Goal: Task Accomplishment & Management: Manage account settings

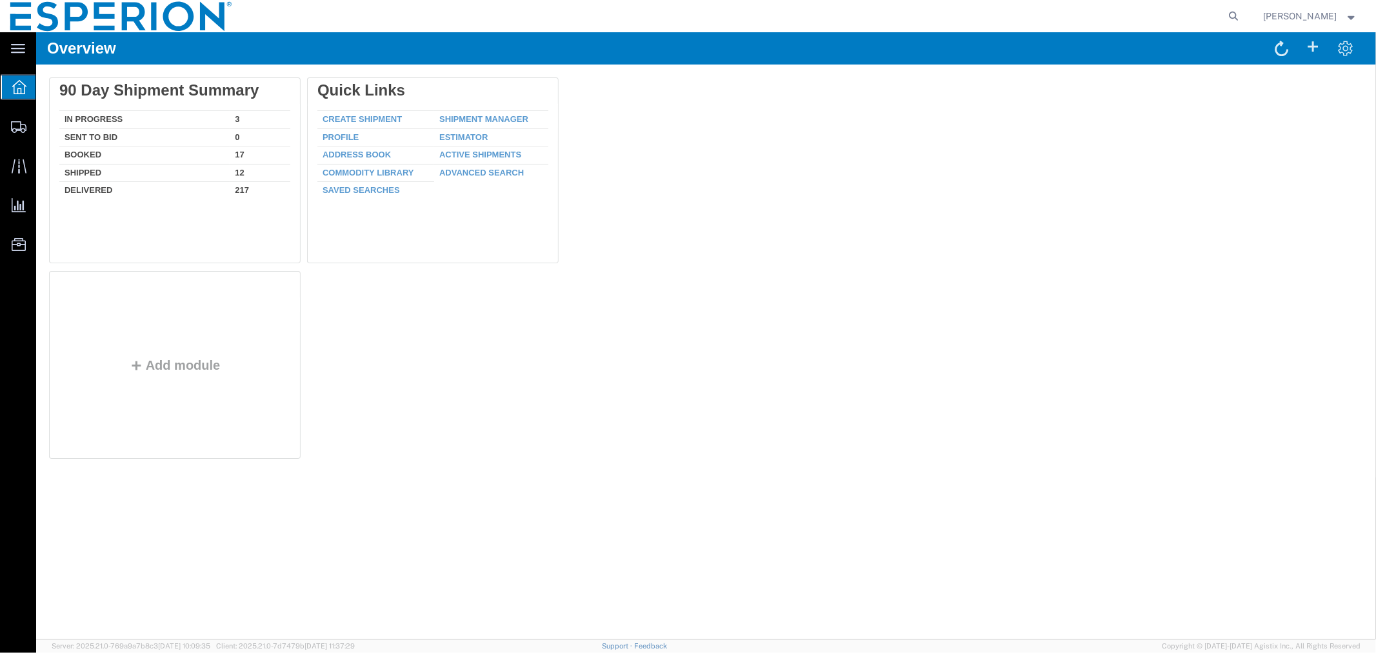
click at [1169, 21] on agx-global-search at bounding box center [1038, 16] width 413 height 32
click at [1240, 16] on icon at bounding box center [1234, 16] width 18 height 18
click at [1185, 16] on input "search" at bounding box center [1029, 16] width 392 height 31
paste input "57009617"
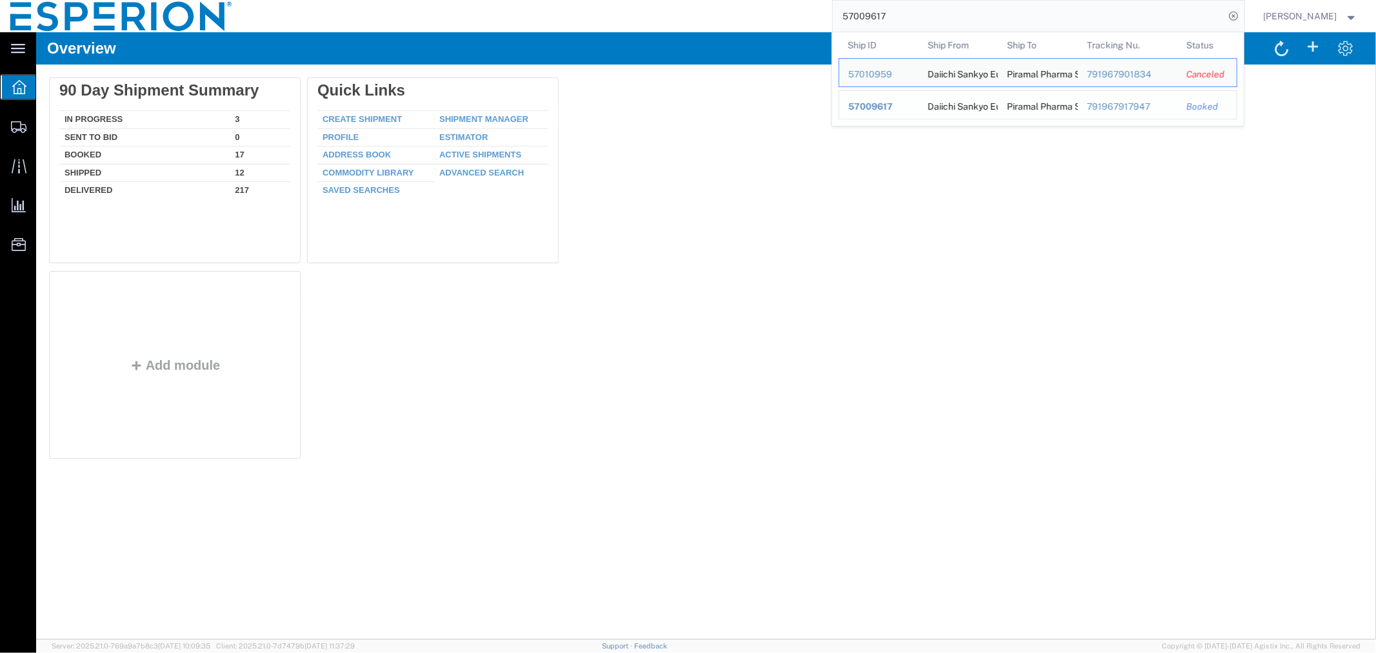
click at [866, 106] on span "57009617" at bounding box center [870, 106] width 45 height 10
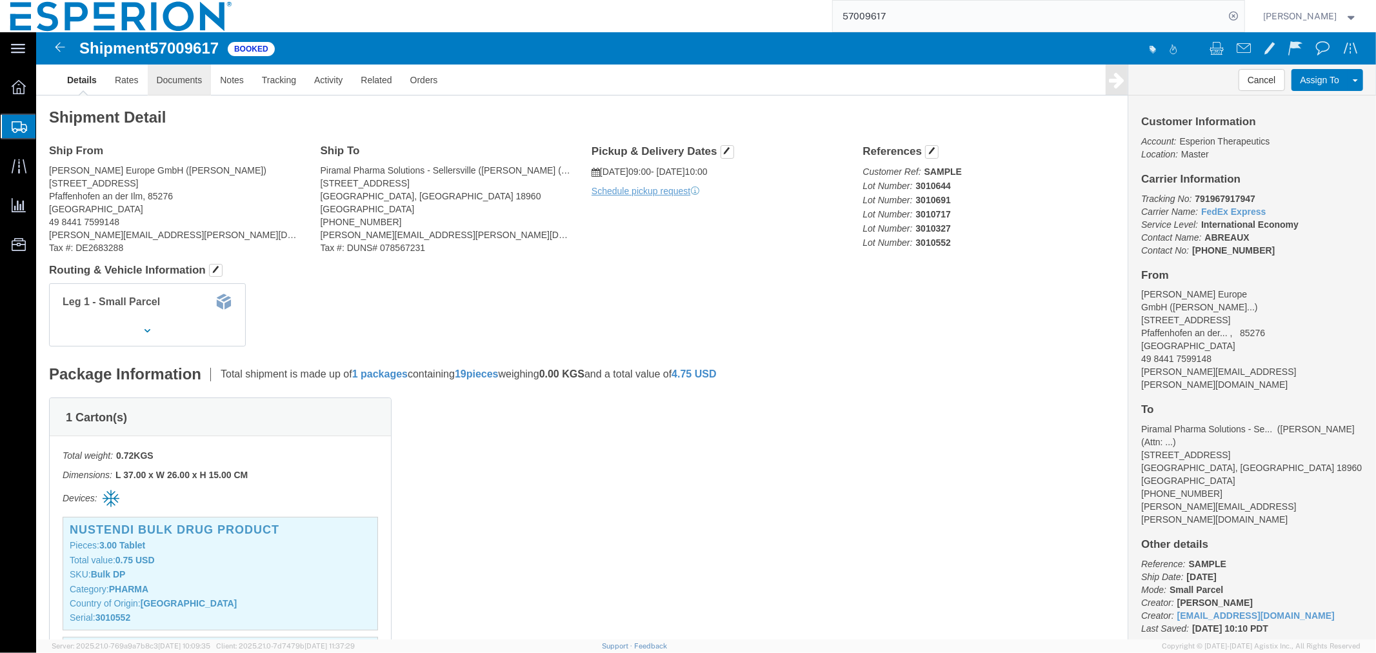
click link "Documents"
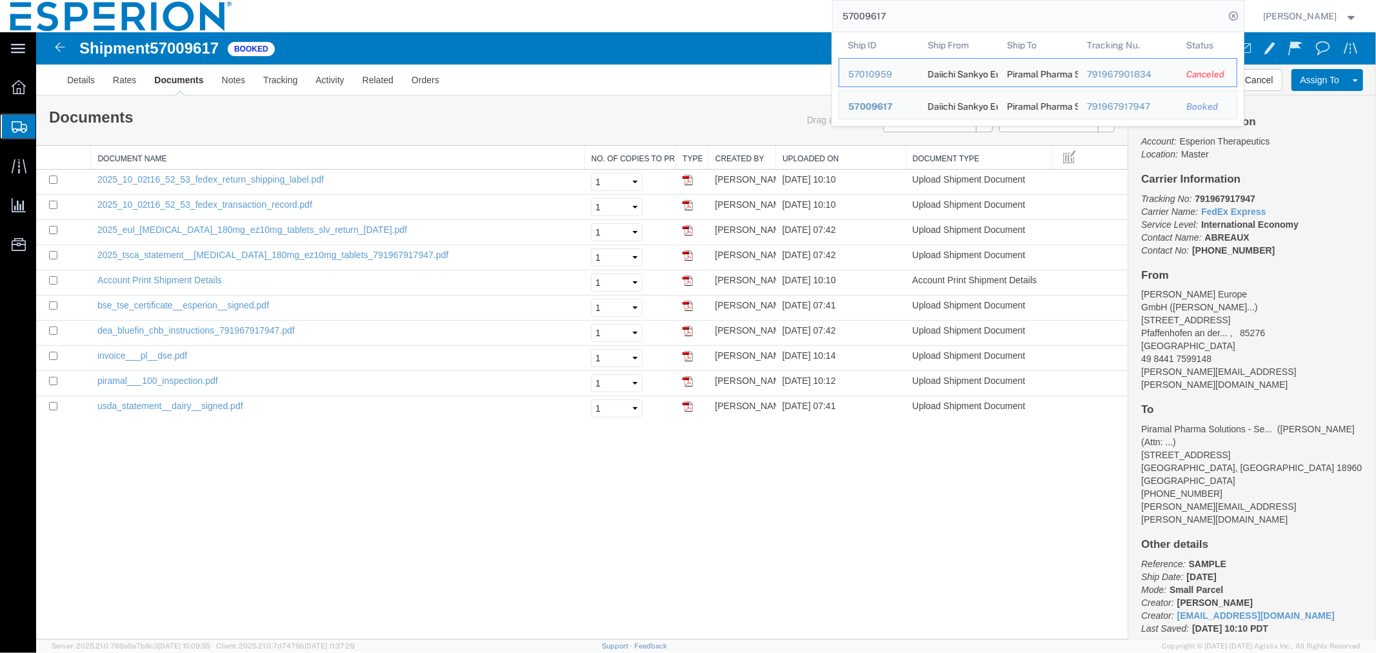
drag, startPoint x: 910, startPoint y: 17, endPoint x: 771, endPoint y: 26, distance: 139.7
click at [774, 26] on div "57009617 Ship ID Ship From Ship To Tracking Nu. Status Ship ID 57010959 Ship Fr…" at bounding box center [744, 16] width 1002 height 32
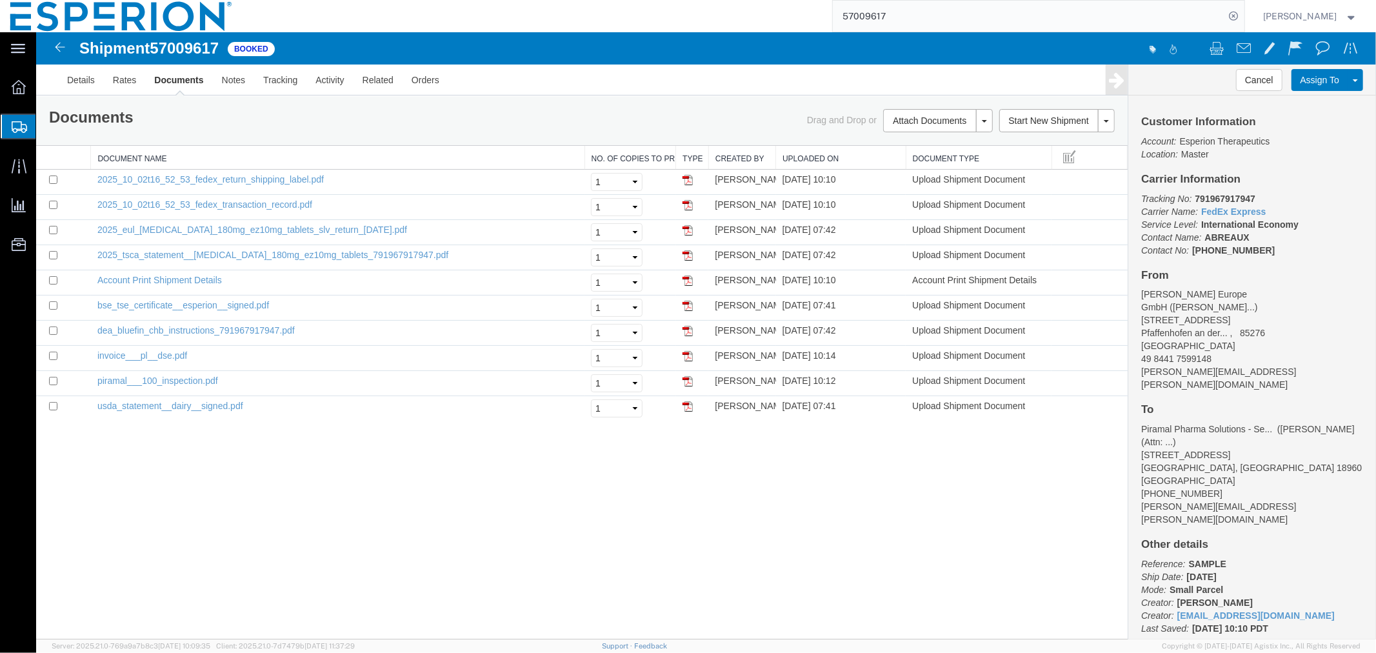
paste input "6971461"
type input "56971461"
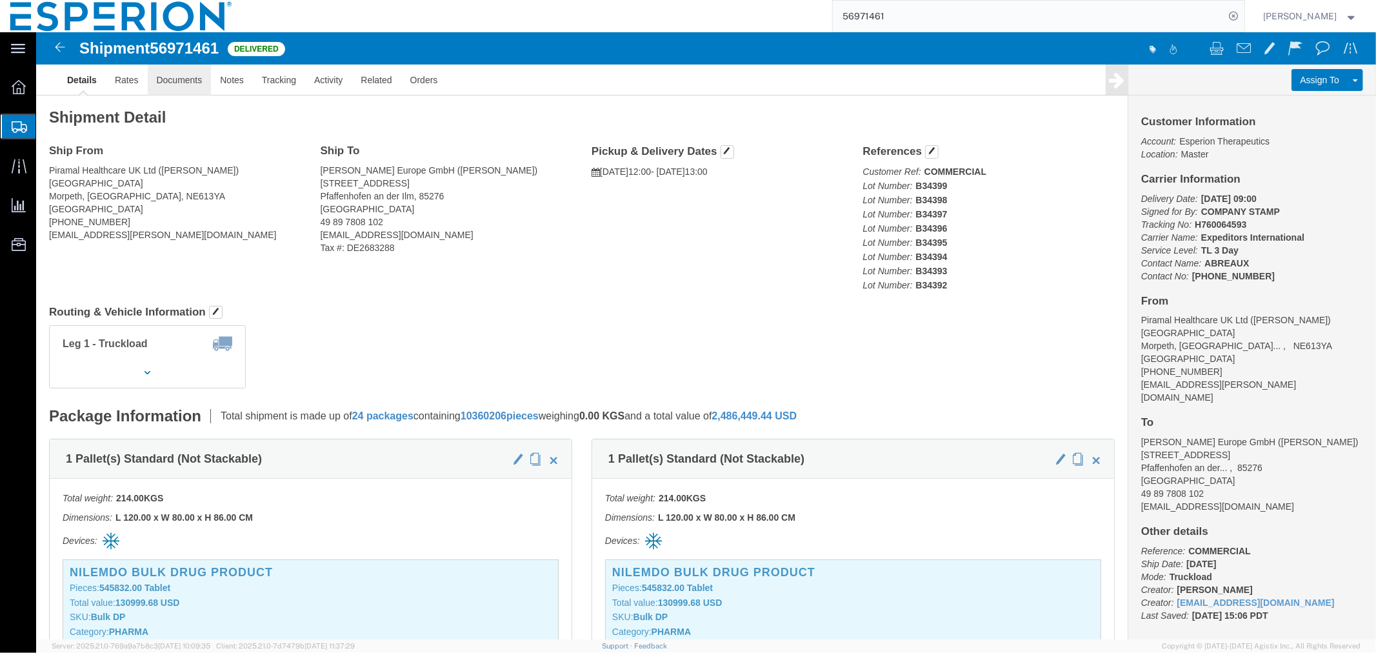
drag, startPoint x: 184, startPoint y: 83, endPoint x: 148, endPoint y: 50, distance: 48.4
click link "Documents"
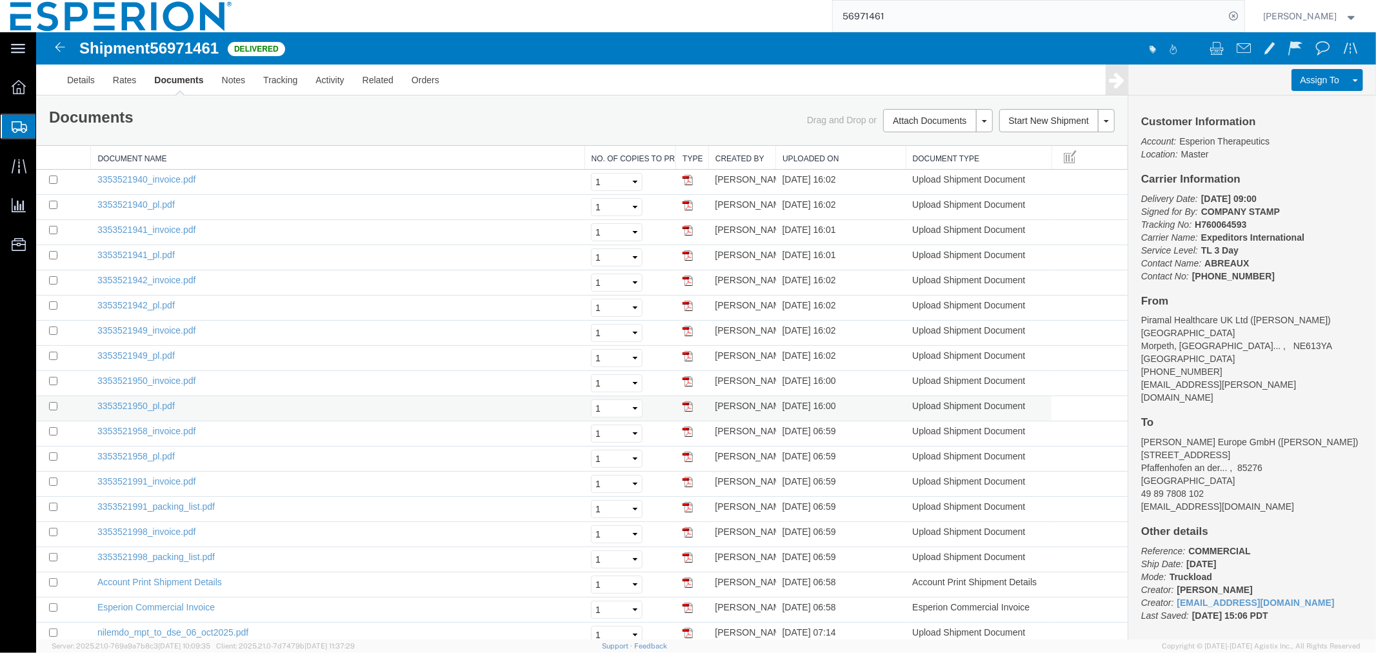
scroll to position [73, 0]
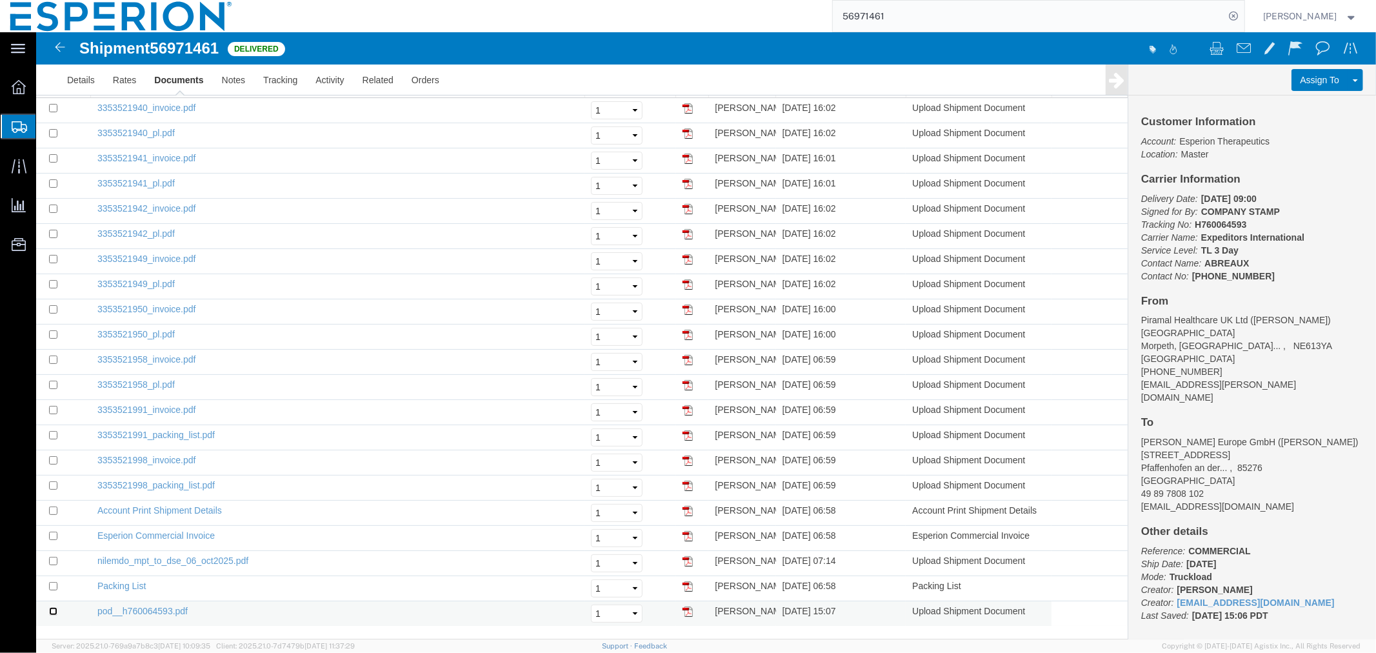
click at [49, 611] on input "checkbox" at bounding box center [52, 611] width 8 height 8
checkbox input "true"
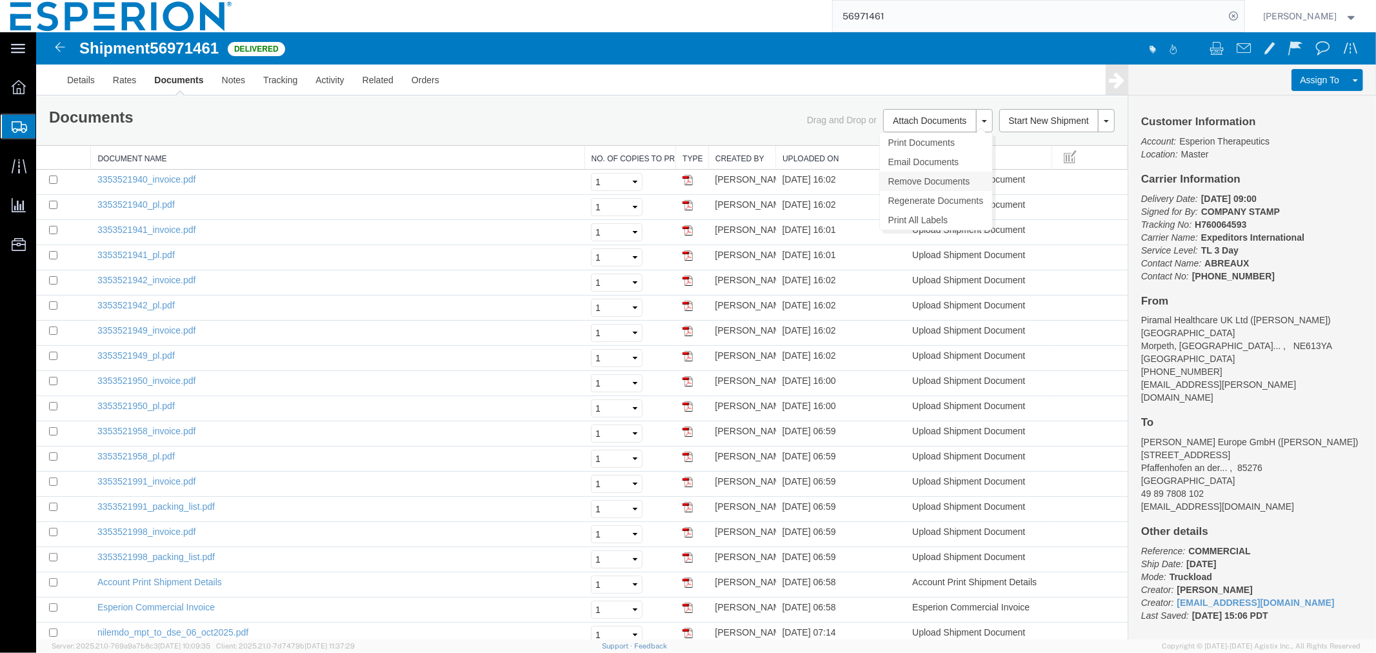
click at [910, 184] on link "Remove Documents" at bounding box center [935, 180] width 112 height 19
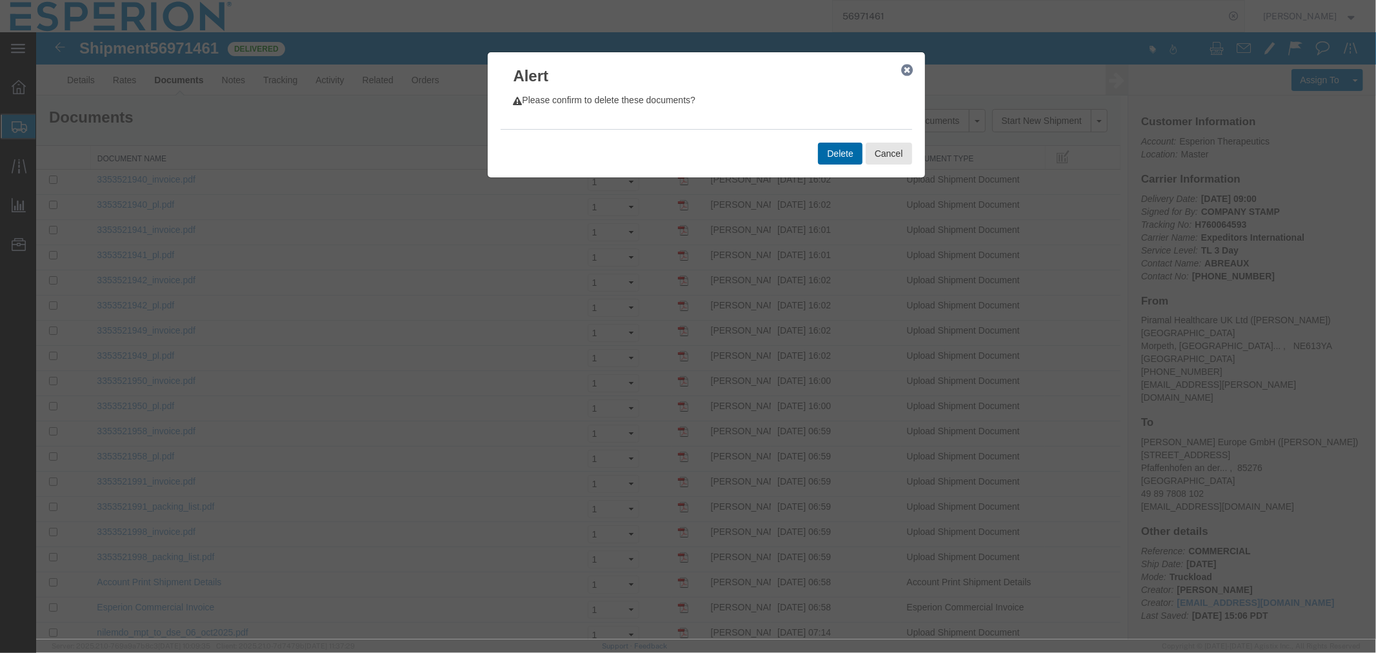
click at [832, 152] on button "Delete" at bounding box center [840, 153] width 44 height 22
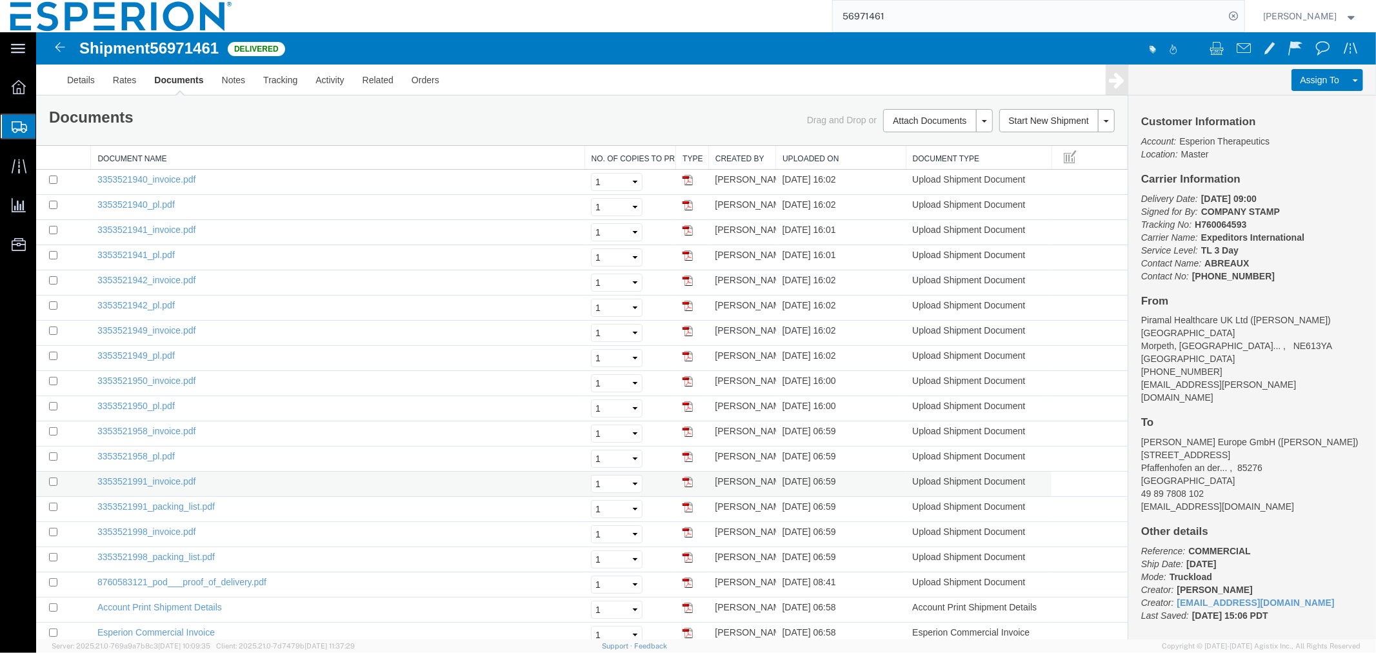
scroll to position [73, 0]
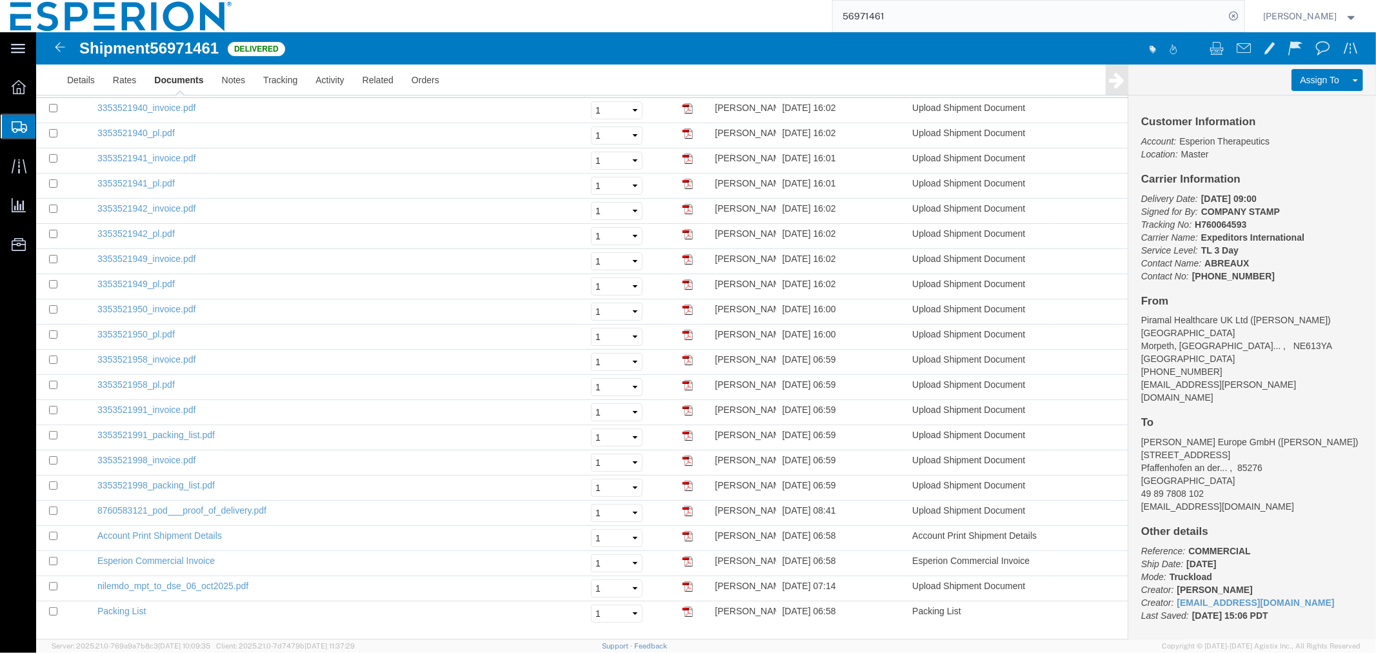
click at [892, 21] on input "56971461" at bounding box center [1029, 16] width 392 height 31
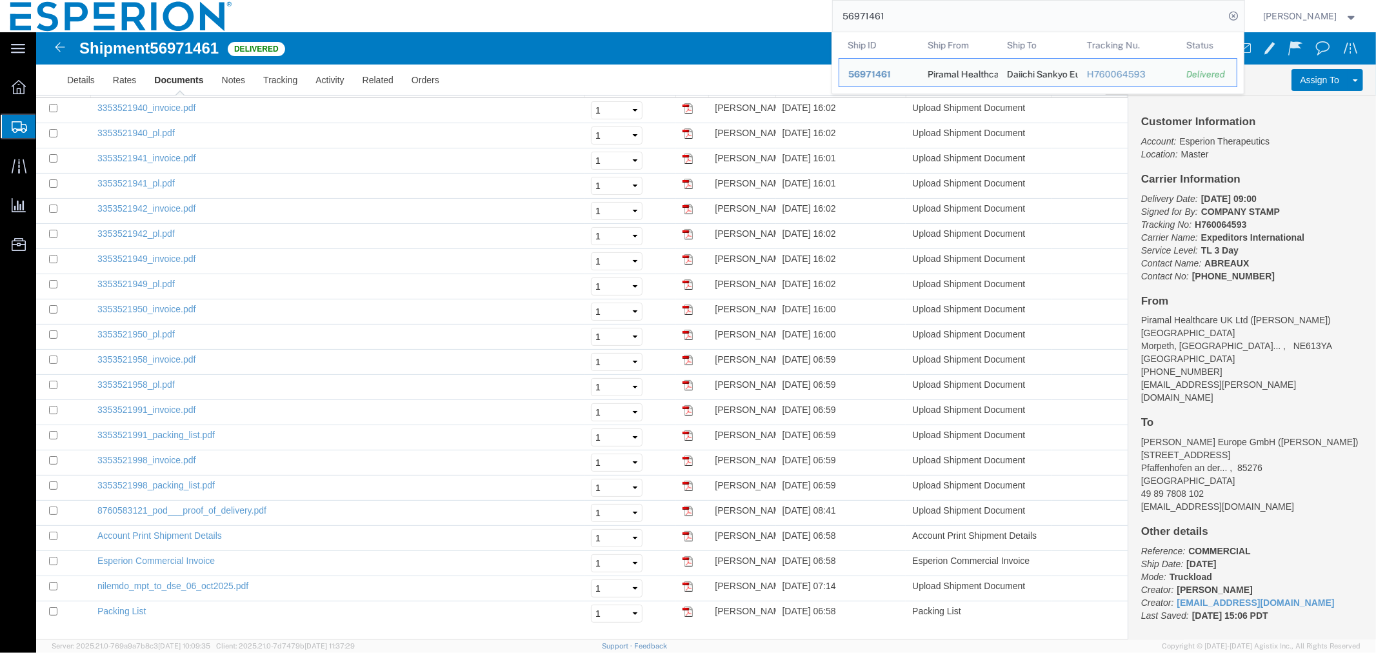
drag, startPoint x: 859, startPoint y: 23, endPoint x: 813, endPoint y: 24, distance: 46.5
click at [814, 24] on div "56971461 Ship ID Ship From Ship To Tracking Nu. Status Ship ID 56971461 Ship Fr…" at bounding box center [744, 16] width 1002 height 32
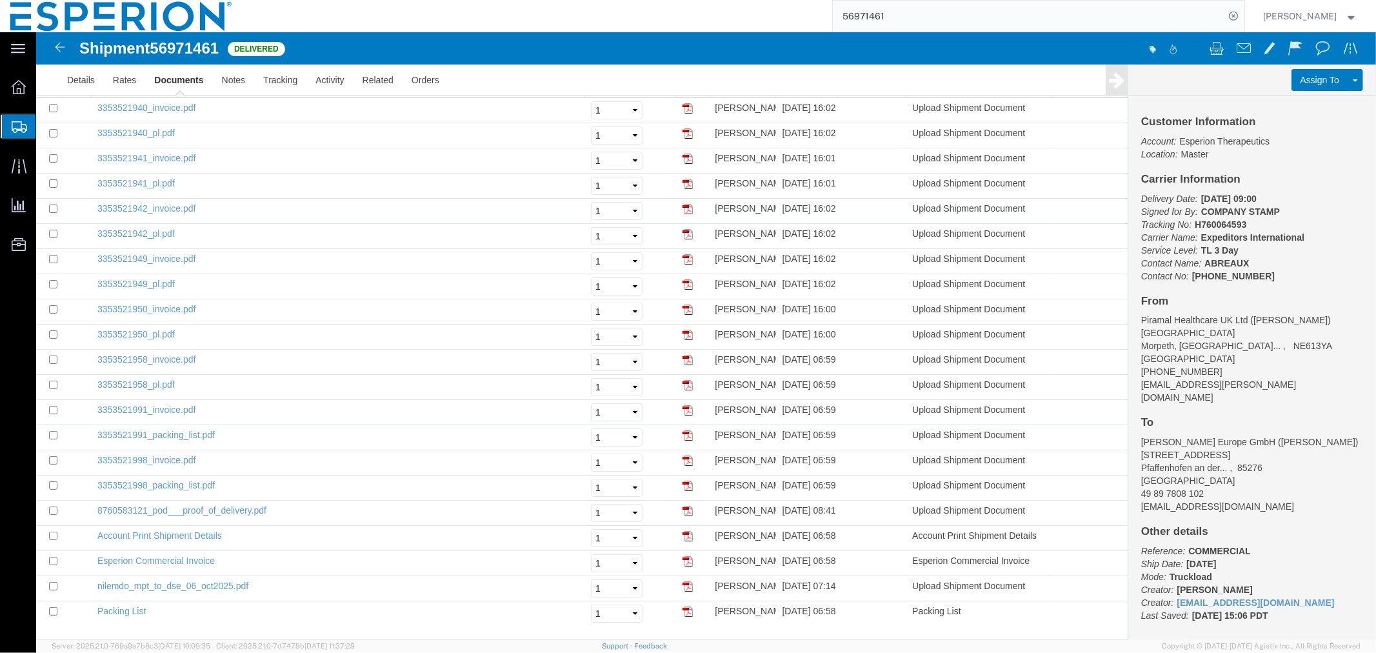
paste input "68046"
type input "56968046"
click at [1225, 17] on icon at bounding box center [1234, 16] width 18 height 18
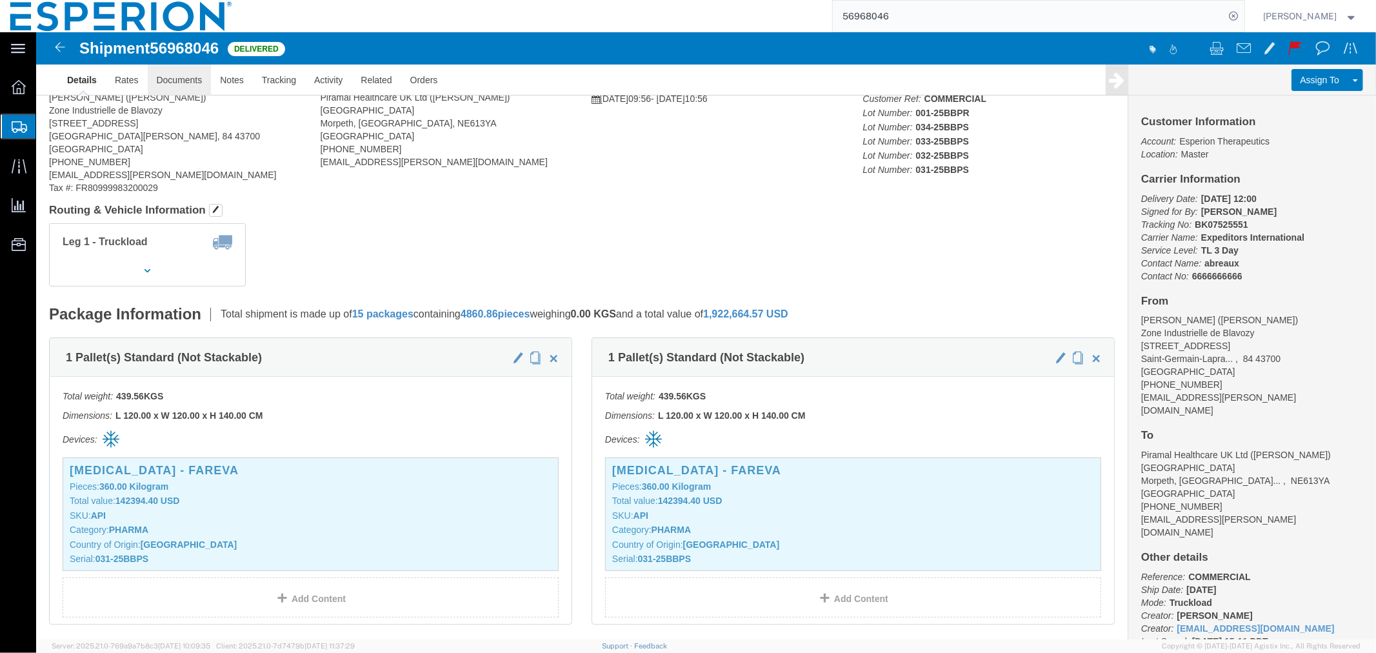
drag, startPoint x: 188, startPoint y: 79, endPoint x: 152, endPoint y: 46, distance: 48.4
click link "Documents"
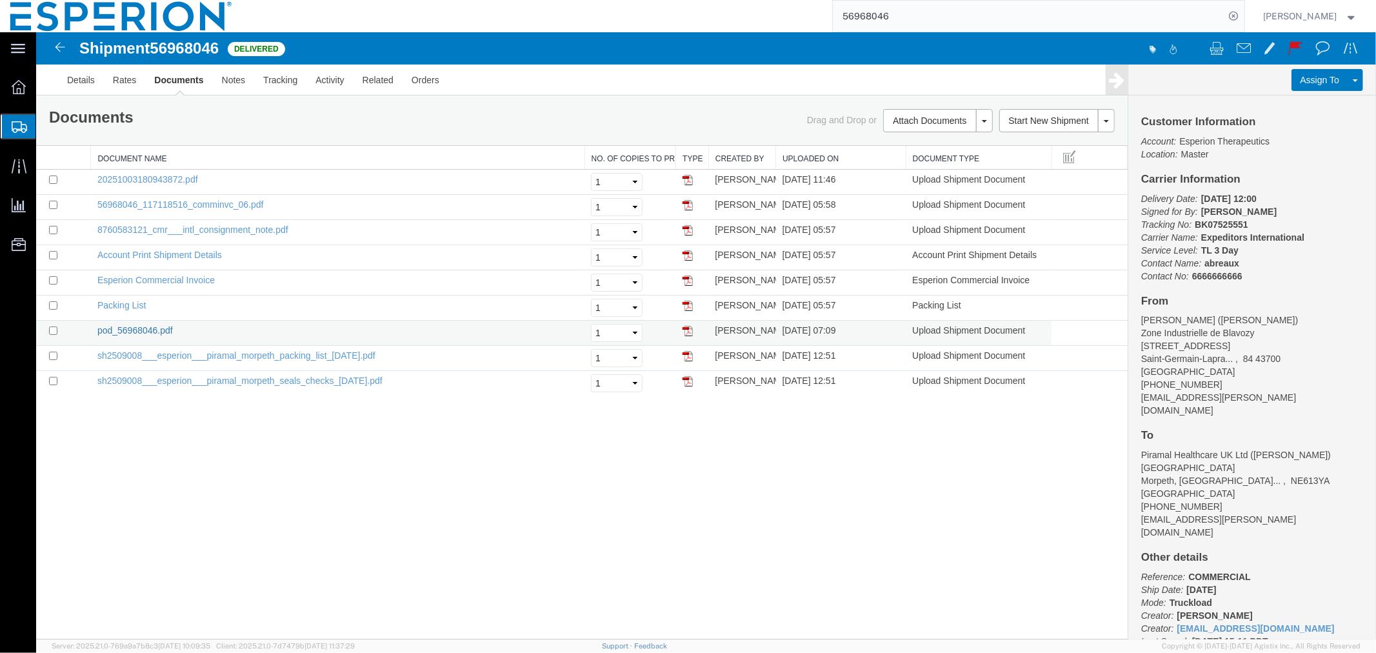
click at [150, 325] on link "pod_56968046.pdf" at bounding box center [134, 330] width 75 height 10
click at [51, 331] on input "checkbox" at bounding box center [52, 330] width 8 height 8
checkbox input "true"
click at [936, 180] on link "Remove Documents" at bounding box center [935, 180] width 112 height 19
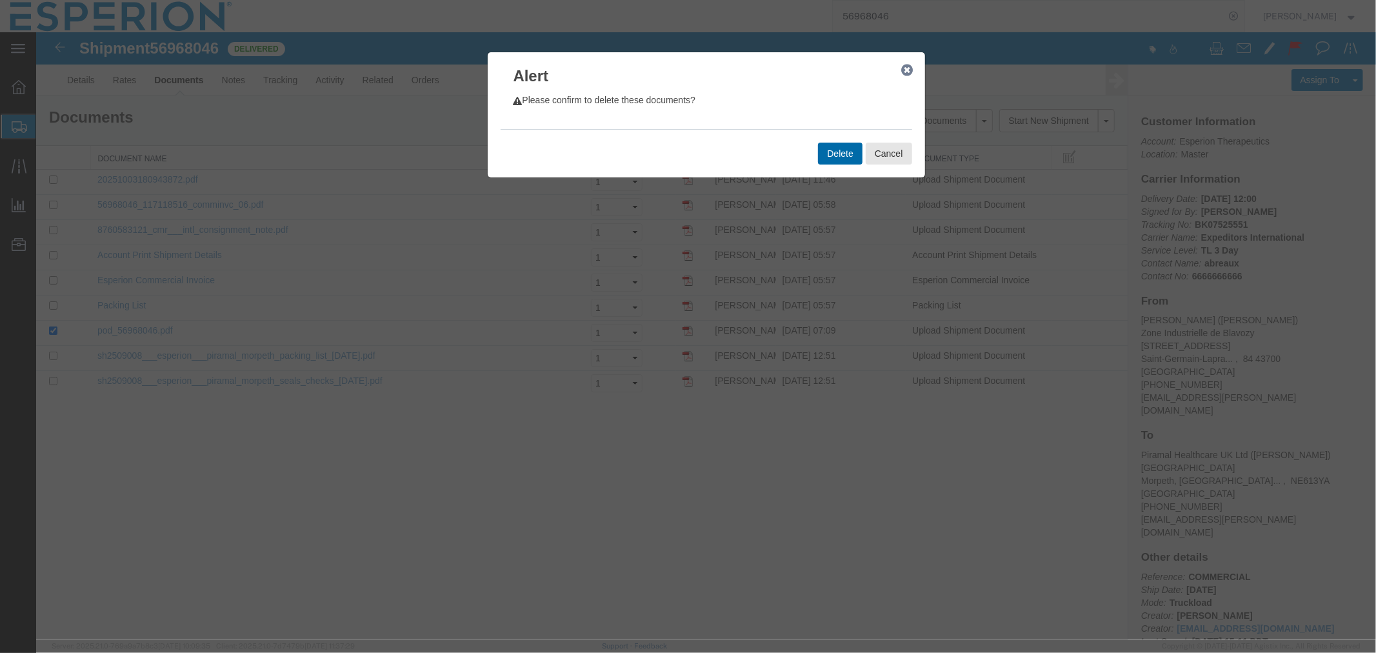
click at [839, 156] on button "Delete" at bounding box center [840, 153] width 44 height 22
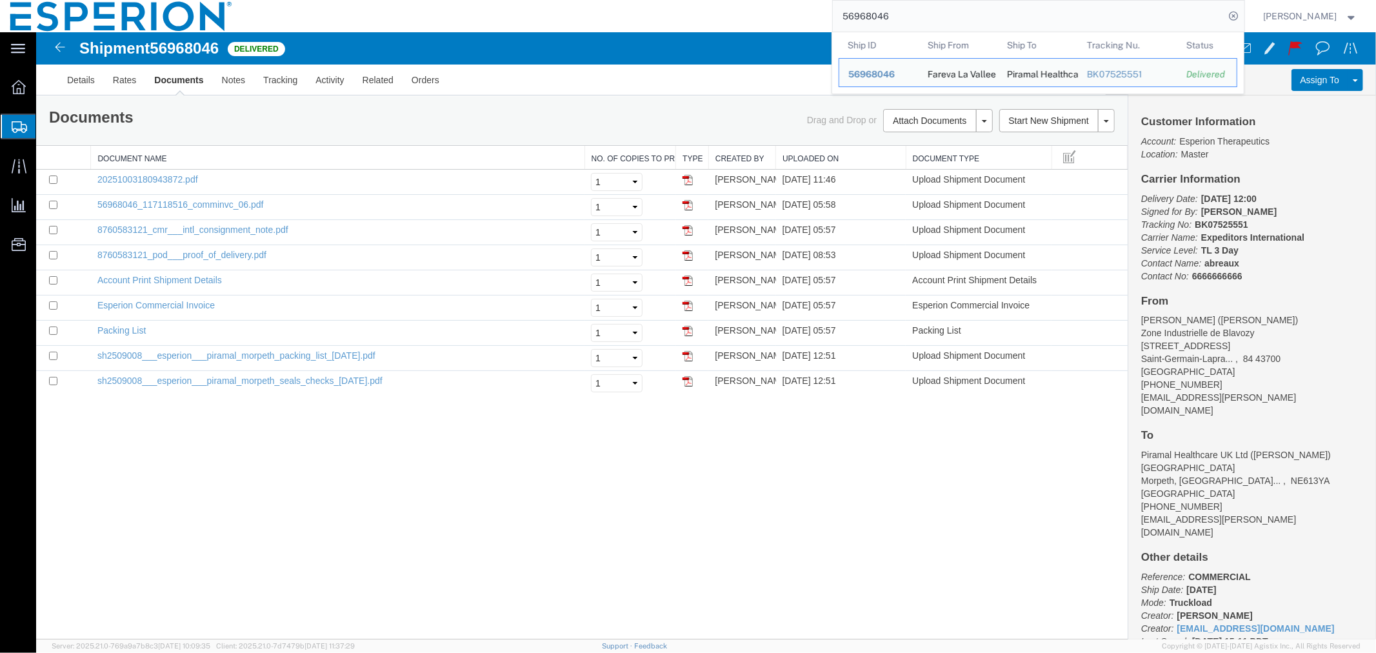
drag, startPoint x: 901, startPoint y: 15, endPoint x: 799, endPoint y: 15, distance: 102.6
click at [799, 15] on div "56968046 Ship ID Ship From Ship To Tracking Nu. Status Ship ID 56968046 Ship Fr…" at bounding box center [744, 16] width 1002 height 32
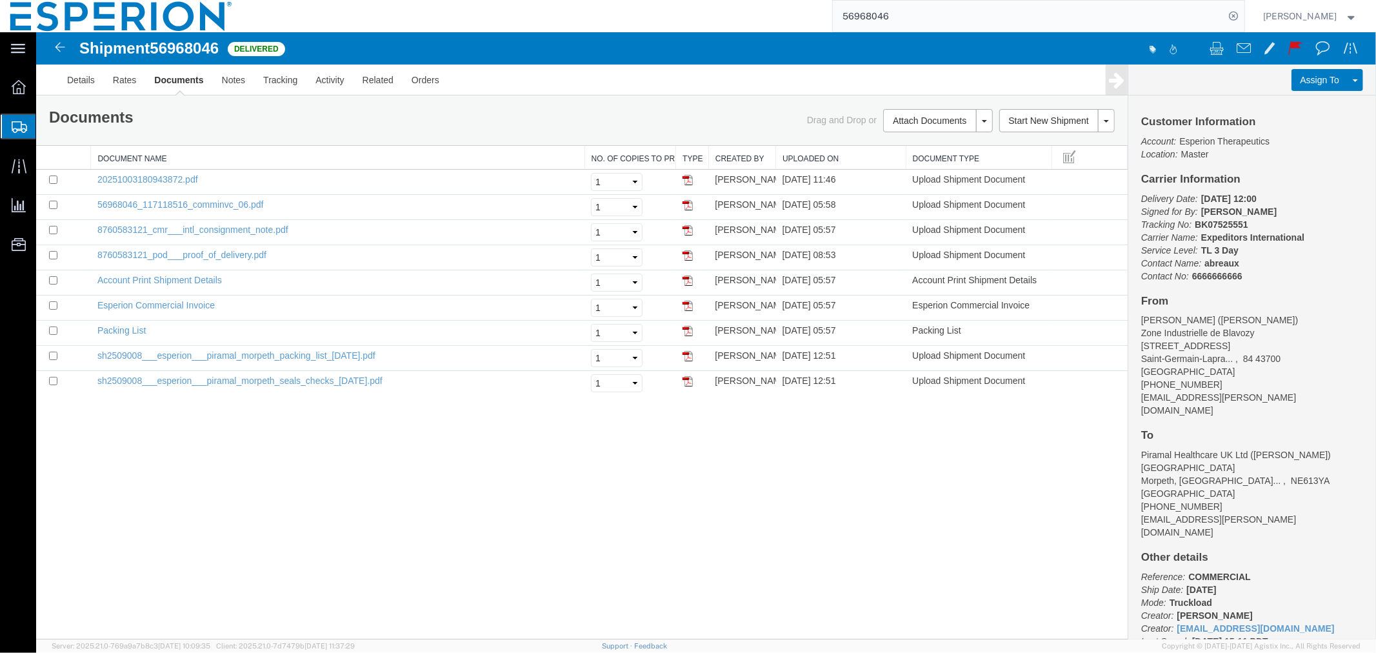
paste input "71461"
type input "56971461"
click at [1234, 16] on icon at bounding box center [1234, 16] width 18 height 18
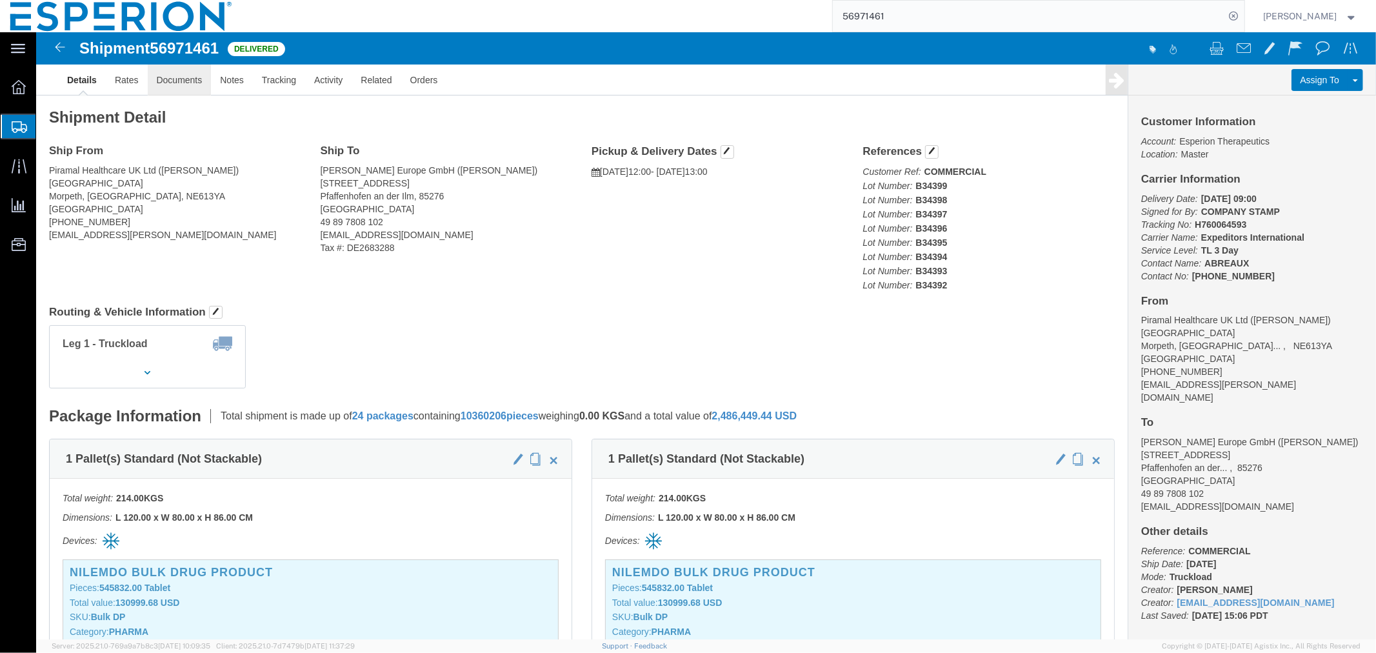
click link "Documents"
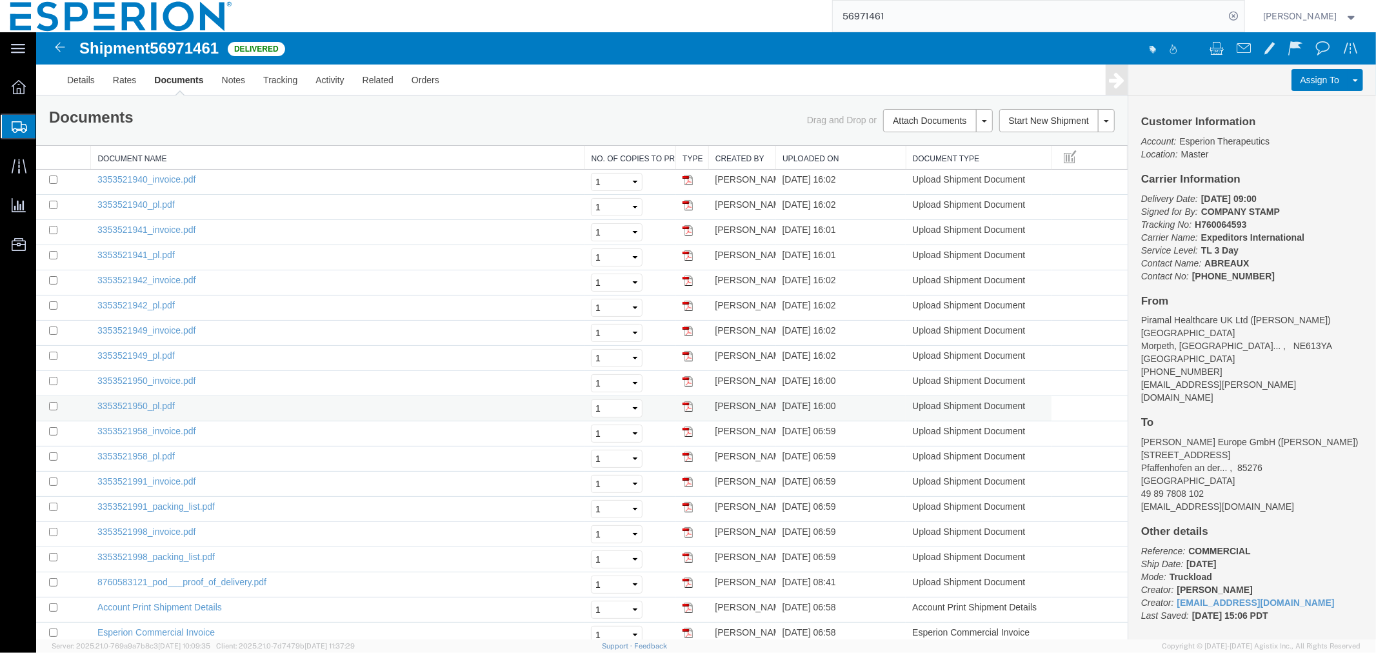
scroll to position [73, 0]
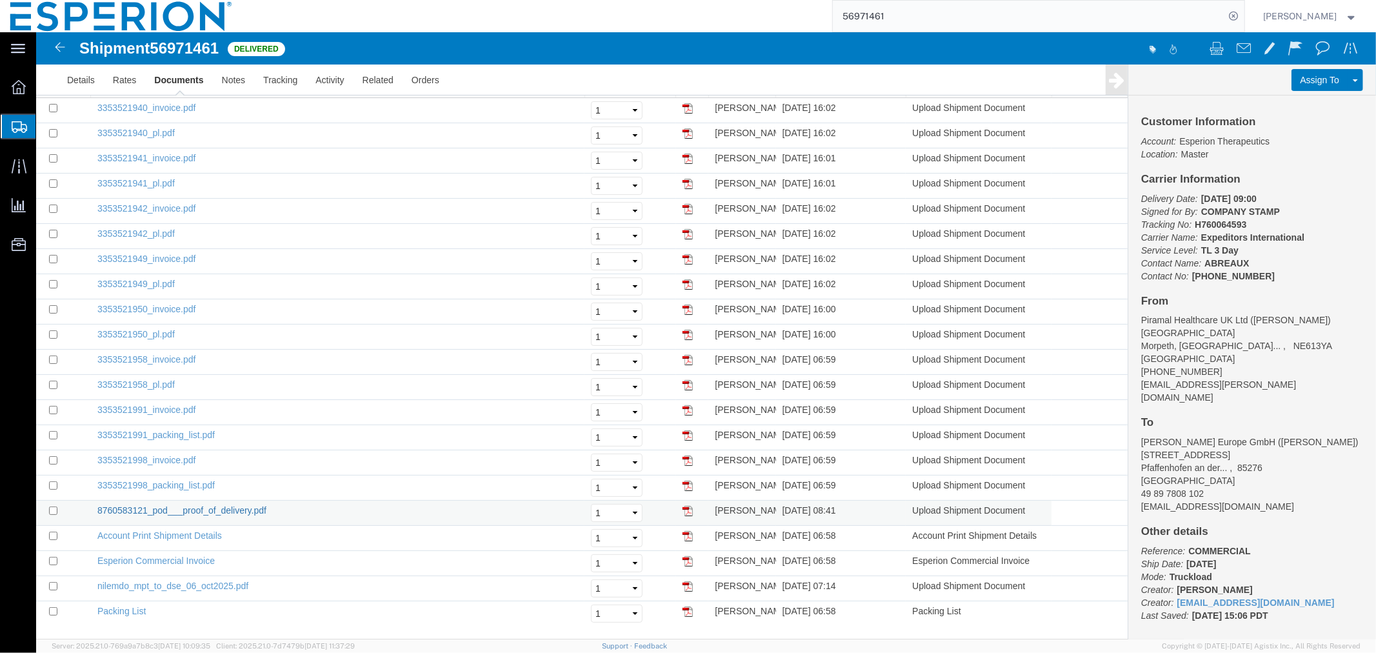
click at [123, 506] on link "8760583121_pod___proof_of_delivery.pdf" at bounding box center [181, 510] width 169 height 10
click at [52, 509] on input "checkbox" at bounding box center [52, 510] width 8 height 8
checkbox input "true"
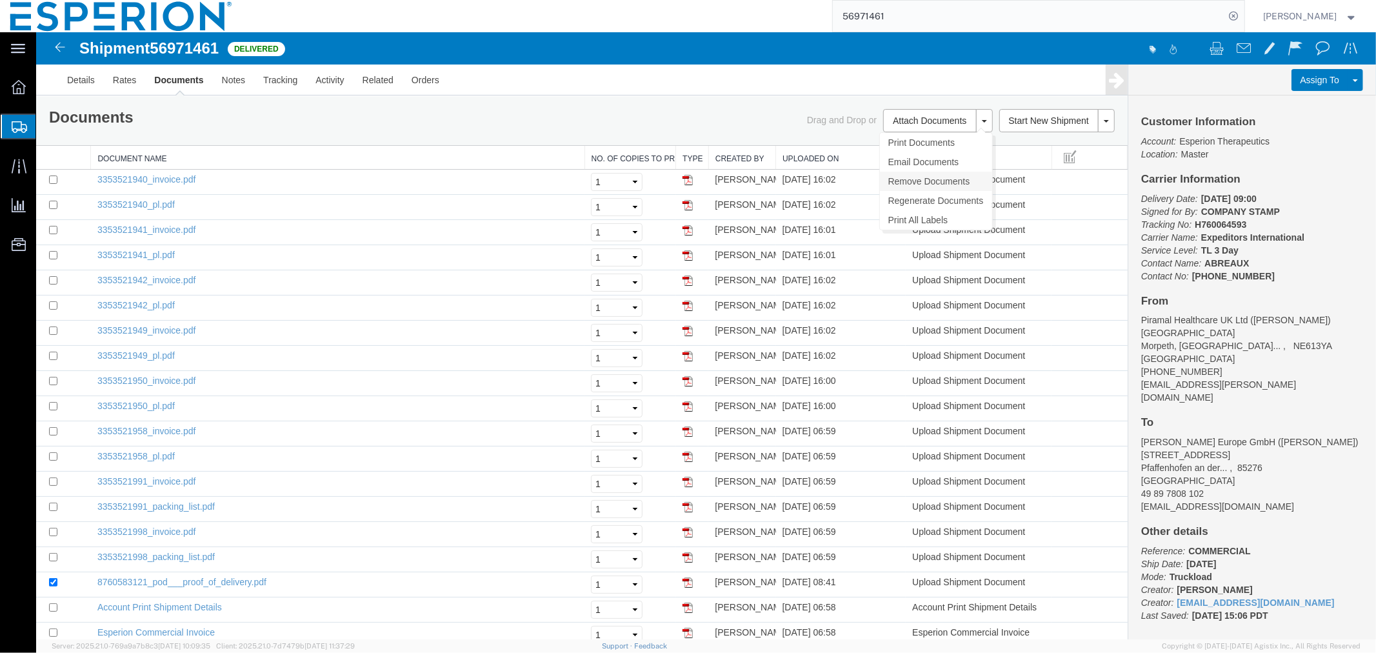
click at [918, 177] on link "Remove Documents" at bounding box center [935, 180] width 112 height 19
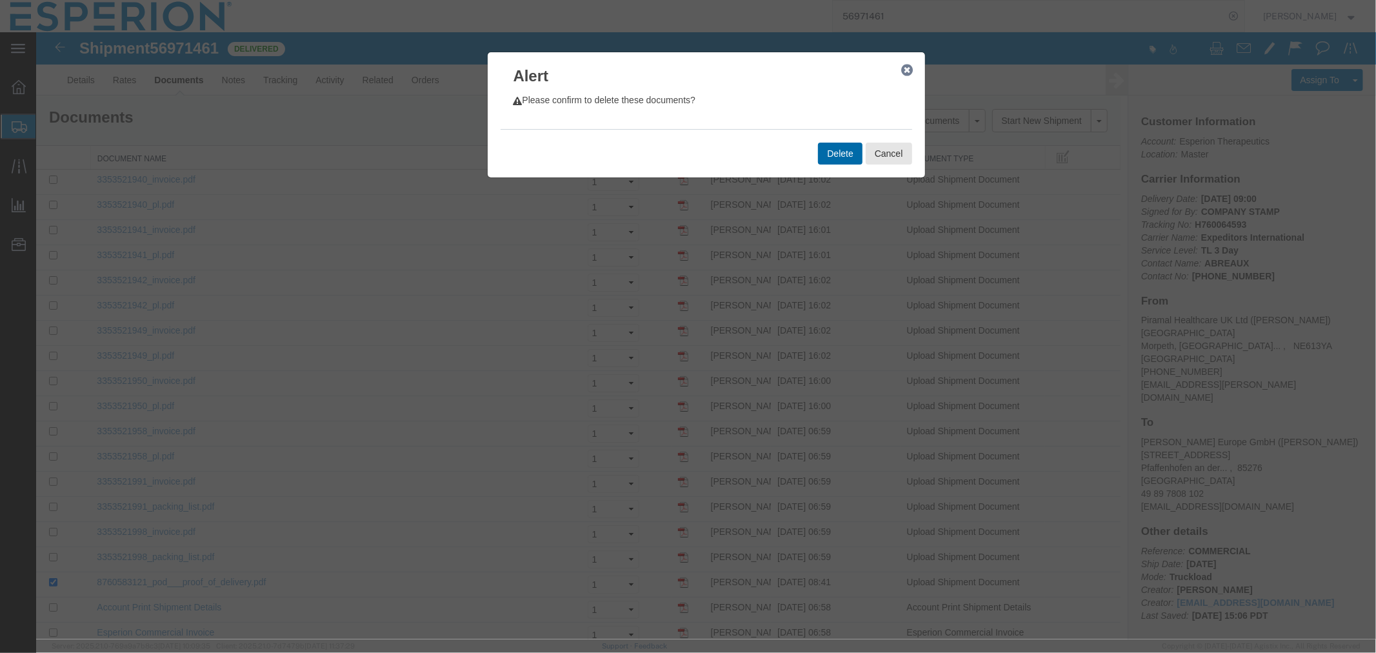
click at [834, 152] on button "Delete" at bounding box center [840, 153] width 44 height 22
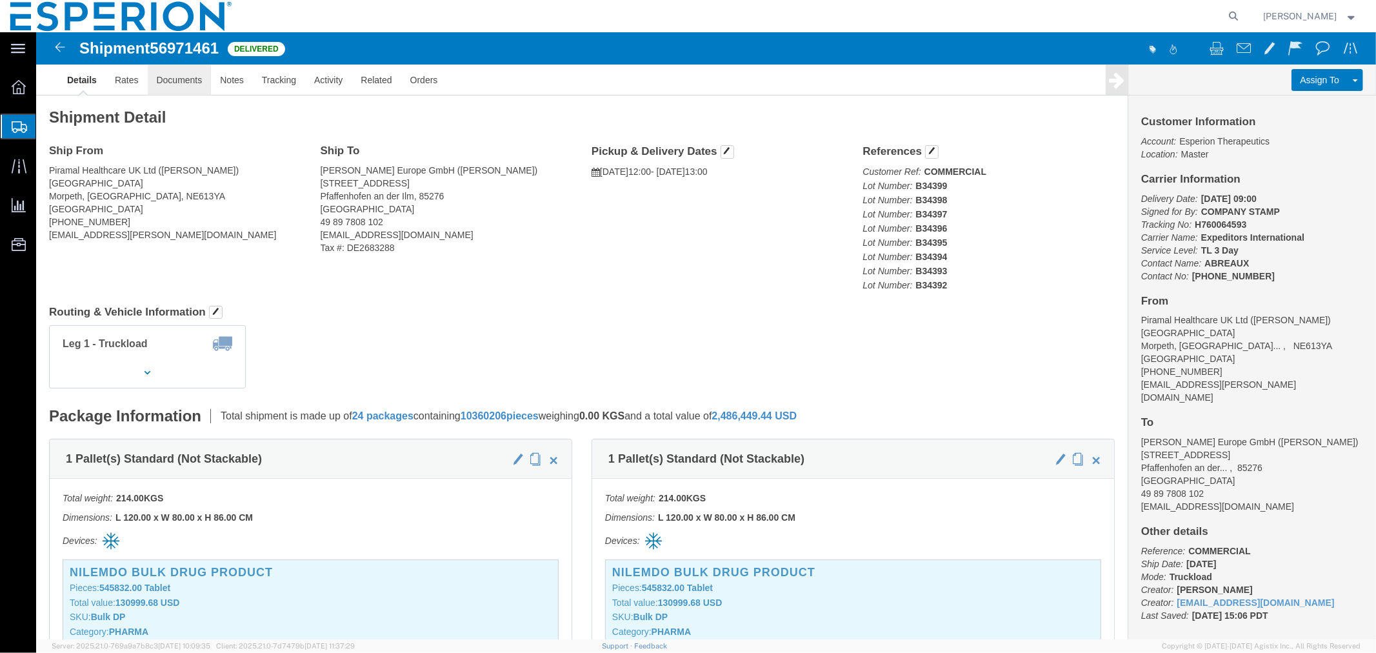
click link "Documents"
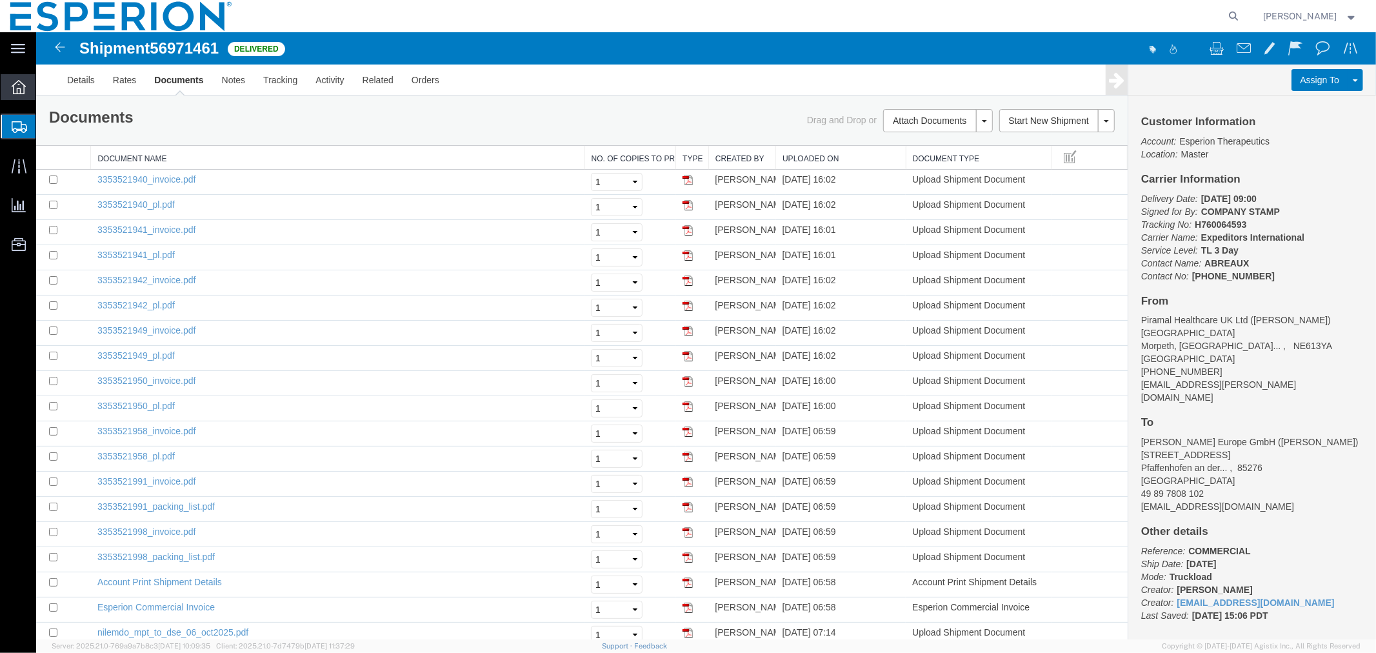
click at [18, 88] on icon at bounding box center [19, 87] width 14 height 14
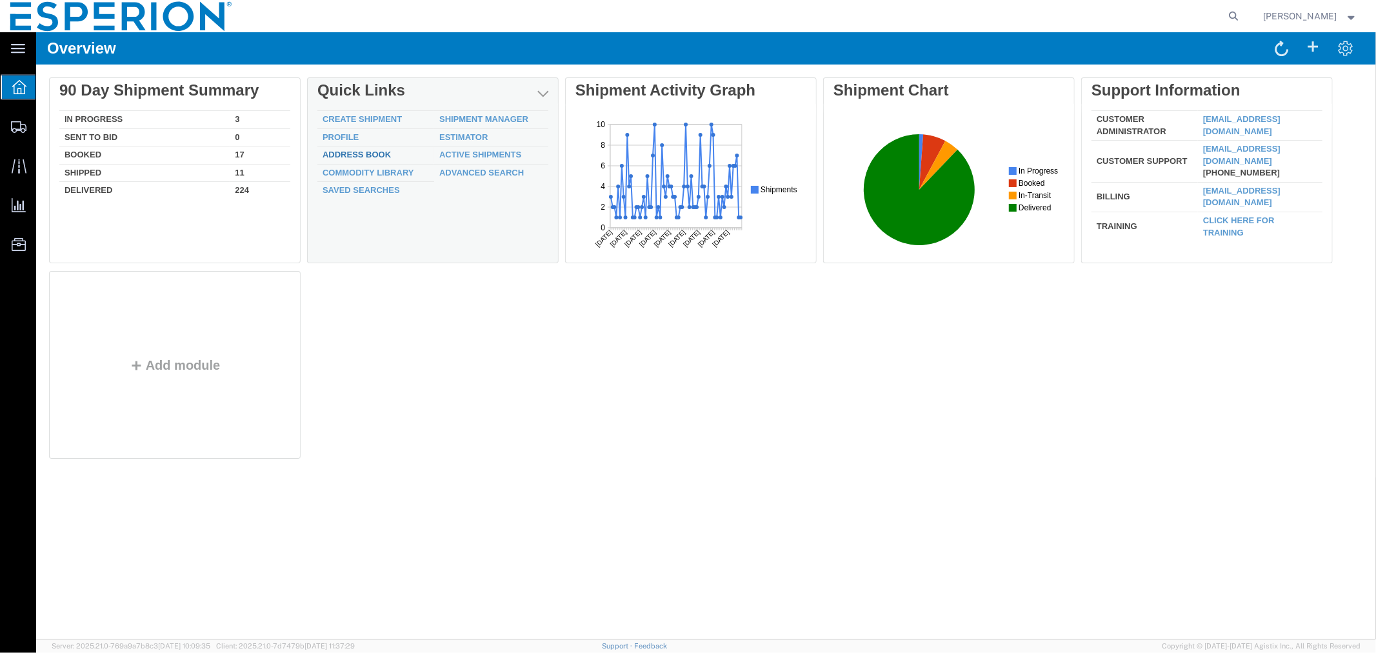
click at [359, 149] on link "Address Book" at bounding box center [356, 154] width 68 height 10
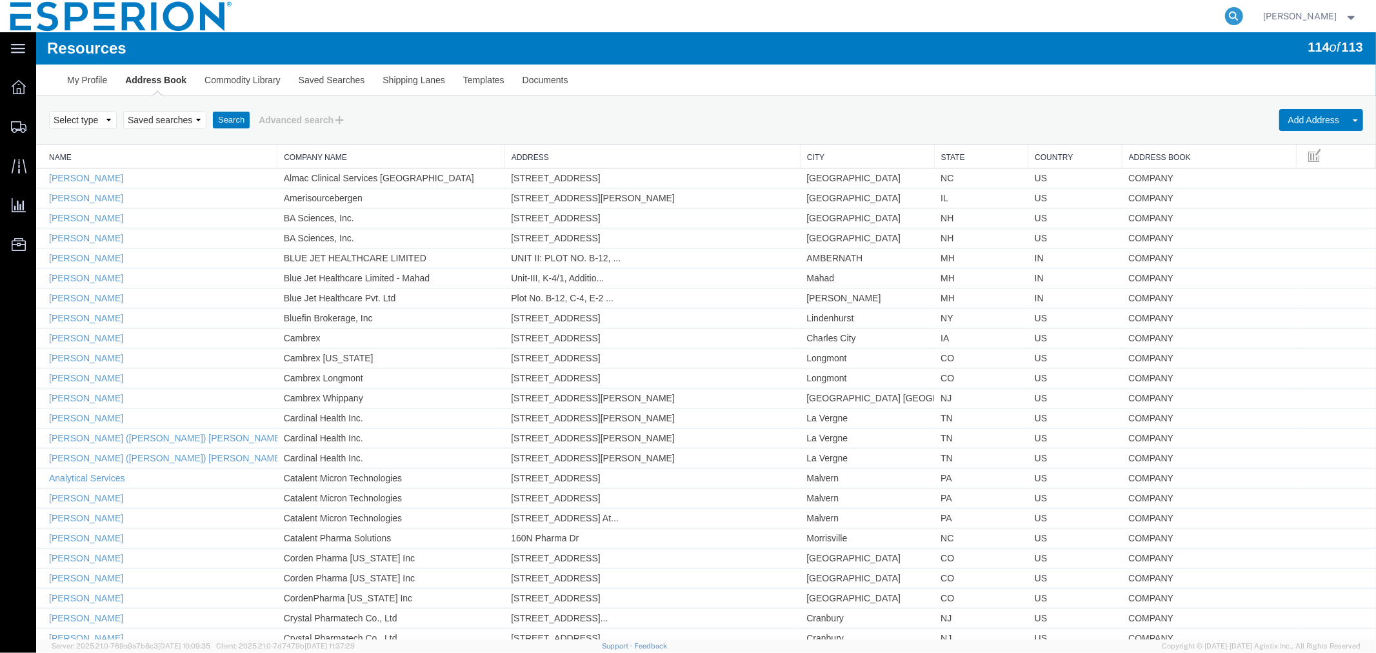
click at [1228, 16] on icon at bounding box center [1234, 16] width 18 height 18
click at [1134, 23] on input "search" at bounding box center [1029, 16] width 392 height 31
paste input "56565176"
type input "56565176"
click at [1233, 17] on icon at bounding box center [1234, 16] width 18 height 18
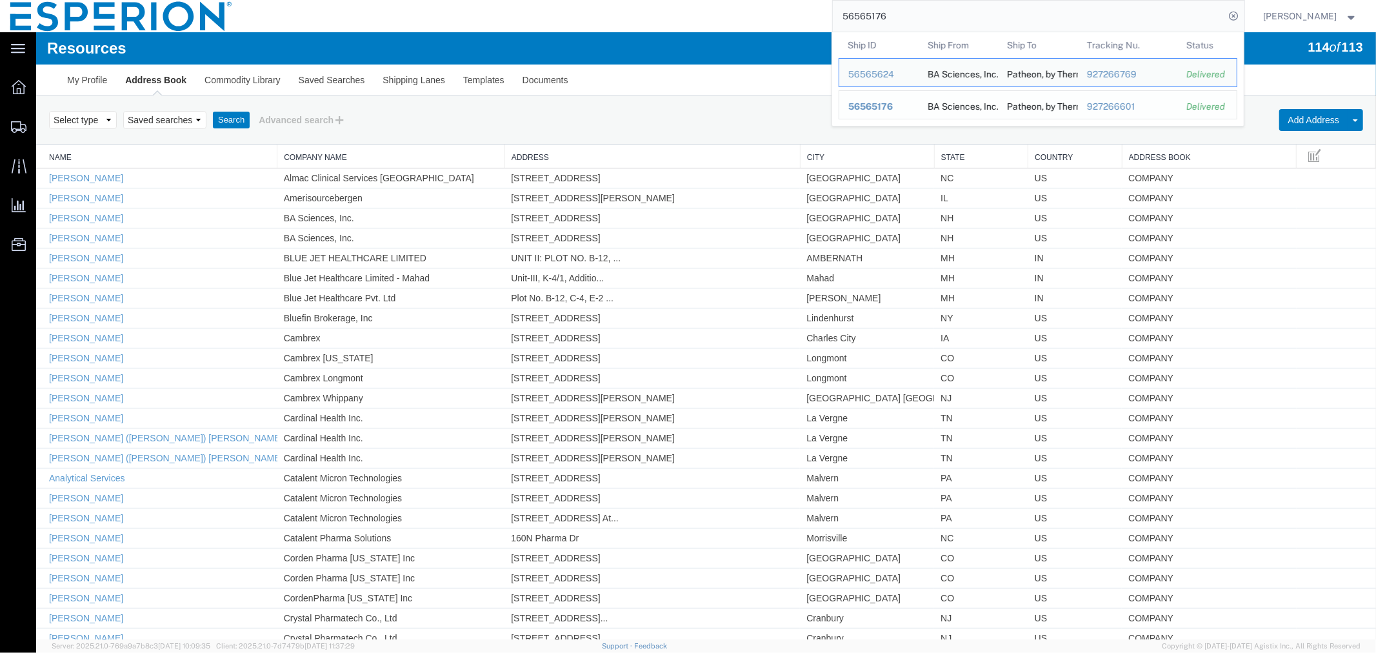
click at [884, 106] on span "56565176" at bounding box center [870, 106] width 45 height 10
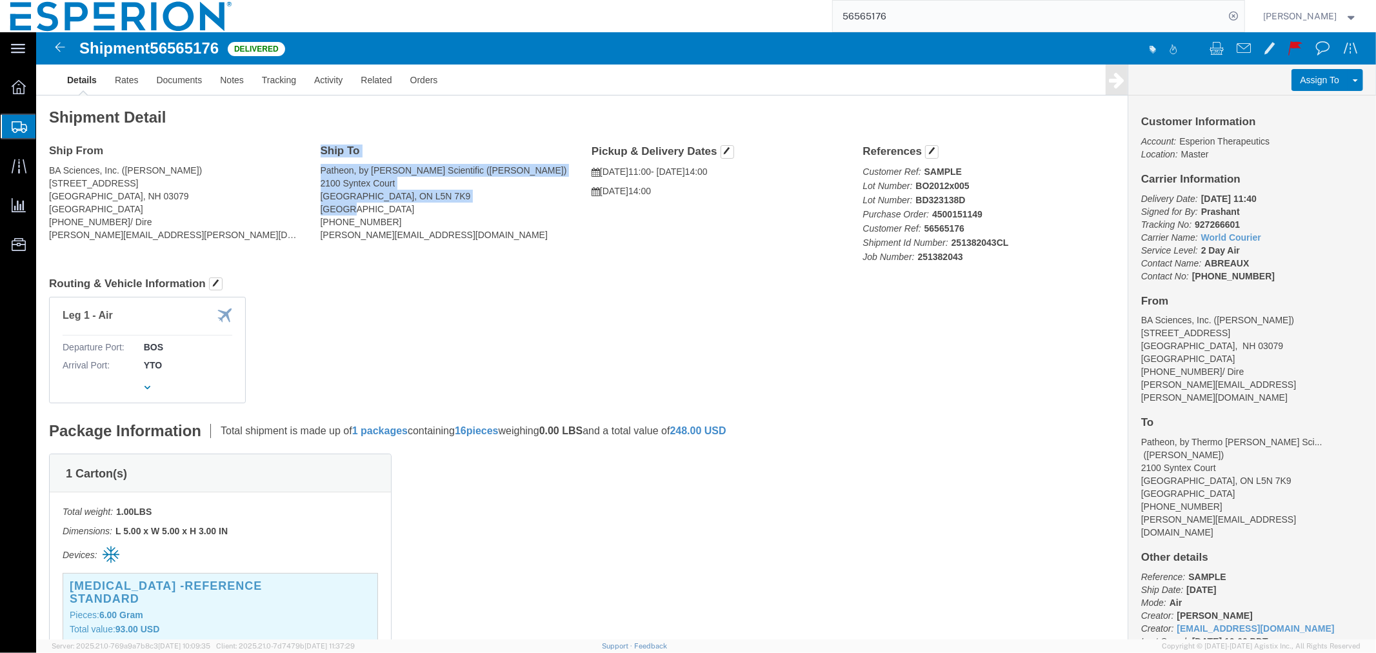
drag, startPoint x: 314, startPoint y: 176, endPoint x: 282, endPoint y: 120, distance: 64.2
click div "Ship To Patheon, by Thermo Fisher Scientific (Mr. Fang Lee) 2100 Syntex Court M…"
copy div "Ship To Patheon, by Thermo Fisher Scientific (Mr. Fang Lee) 2100 Syntex Court M…"
click div "Ship From BA Sciences, Inc. (Caroline Beaudette) 14 Manor Parkway Salem, NH 030…"
